Goal: Task Accomplishment & Management: Complete application form

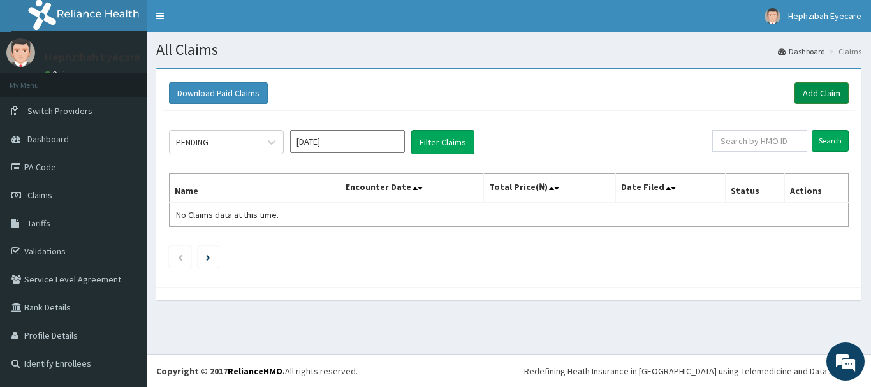
click at [817, 91] on link "Add Claim" at bounding box center [822, 93] width 54 height 22
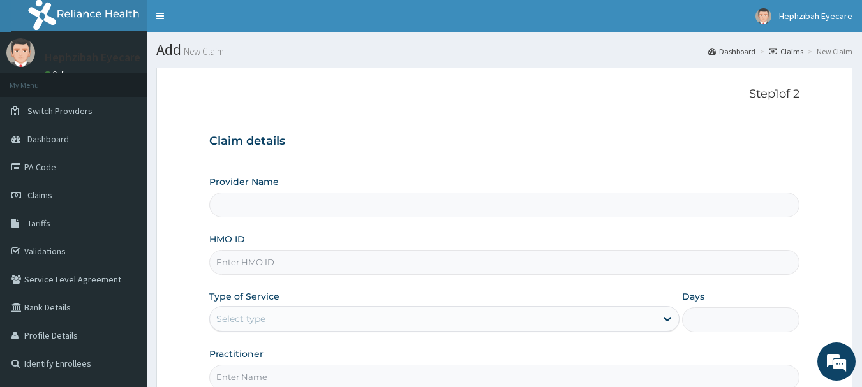
type input "Hephzibah Eye Care - Ajah"
click at [320, 256] on input "HMO ID" at bounding box center [504, 262] width 591 height 25
type input "slb/10303/a"
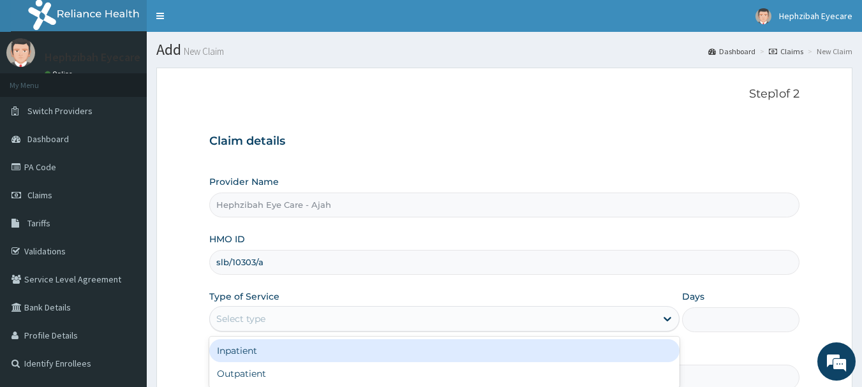
click at [298, 311] on div "Select type" at bounding box center [433, 319] width 446 height 20
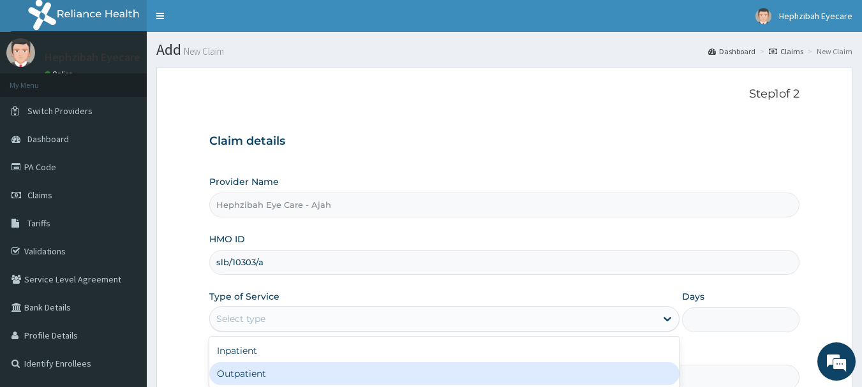
click at [281, 363] on div "Outpatient" at bounding box center [444, 373] width 470 height 23
type input "1"
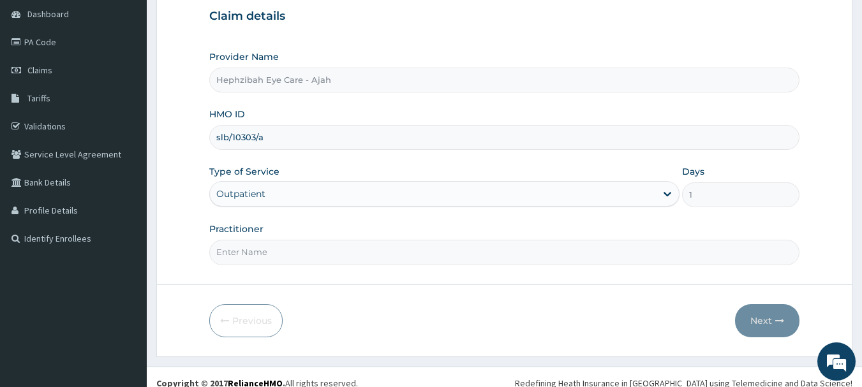
scroll to position [137, 0]
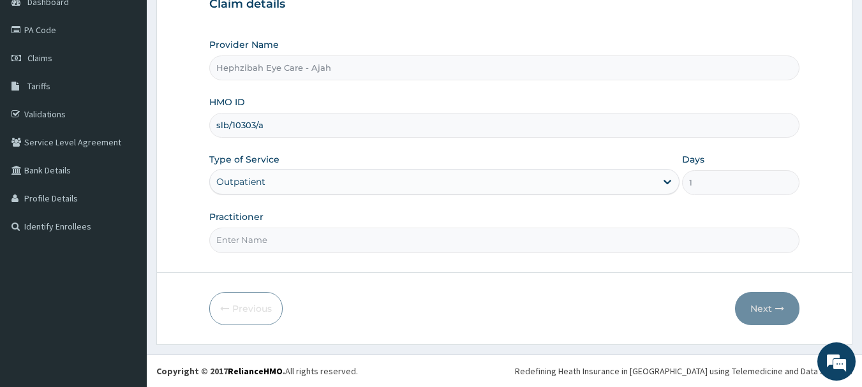
click at [306, 236] on input "Practitioner" at bounding box center [504, 240] width 591 height 25
type input "DR FAVOUR"
click at [753, 304] on button "Next" at bounding box center [767, 308] width 64 height 33
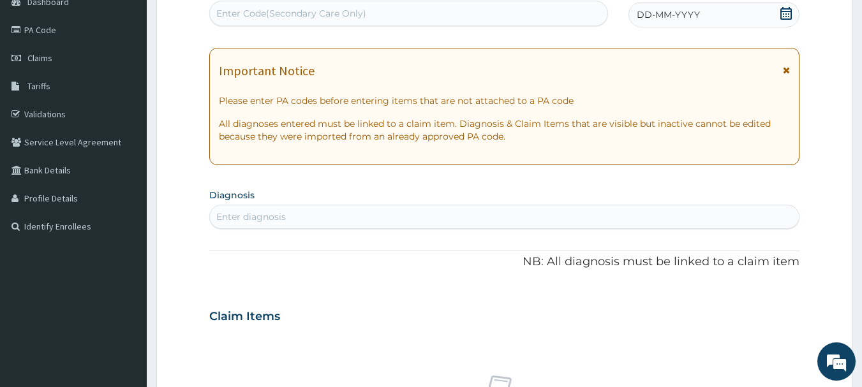
click at [264, 12] on div "Enter Code(Secondary Care Only)" at bounding box center [291, 13] width 150 height 13
paste input "PA/0CC7E8"
type input "PA/0CC7E8"
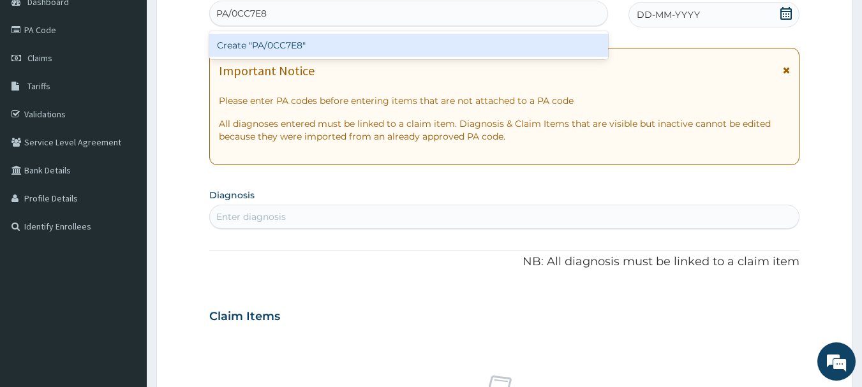
click at [252, 42] on div "Create "PA/0CC7E8"" at bounding box center [408, 45] width 399 height 23
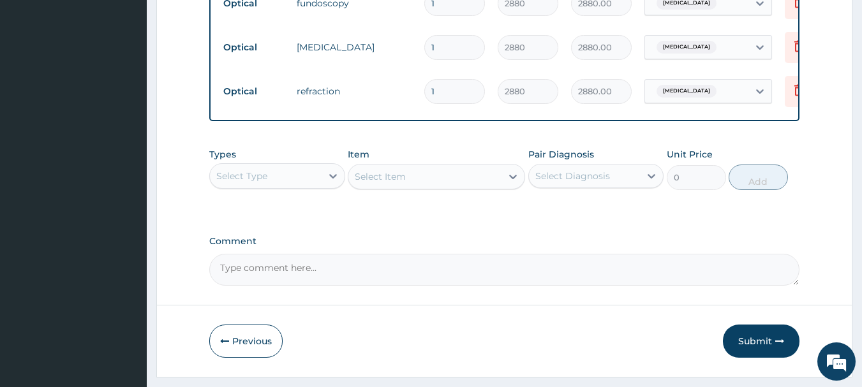
scroll to position [702, 0]
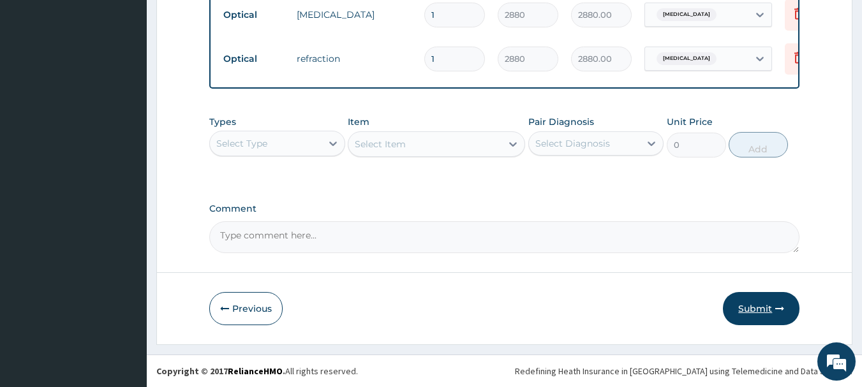
click at [750, 303] on button "Submit" at bounding box center [761, 308] width 77 height 33
